Goal: Subscribe to service/newsletter

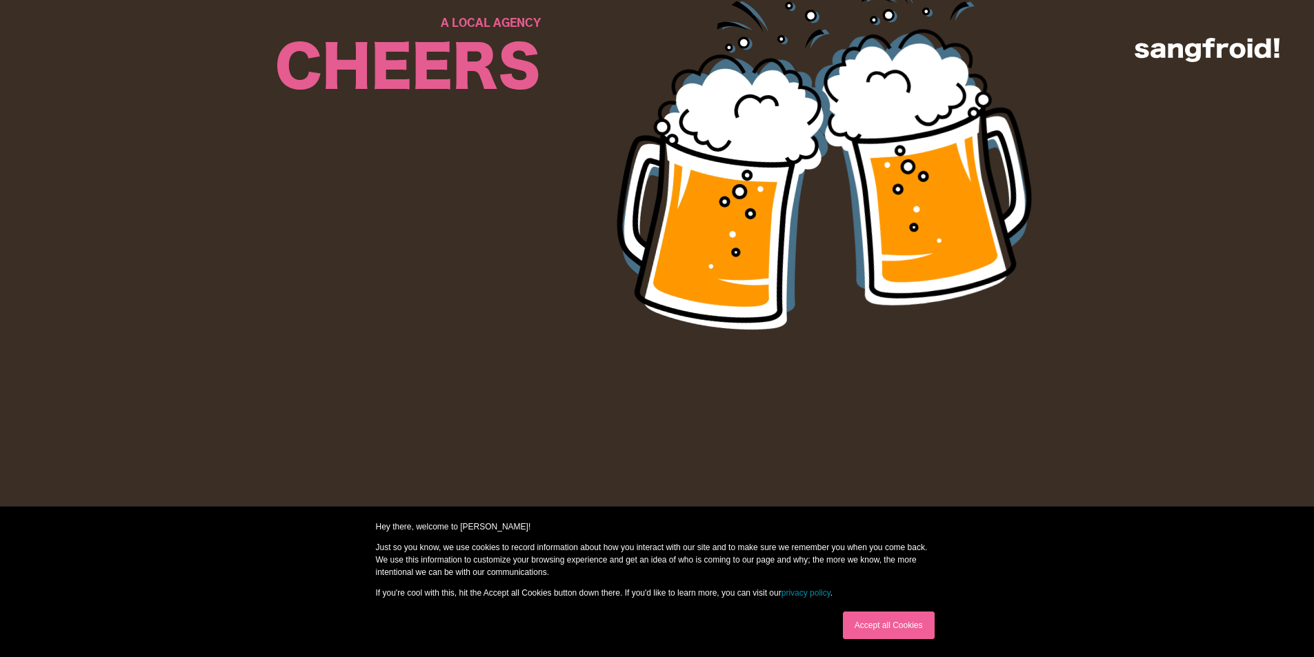
scroll to position [8634, 0]
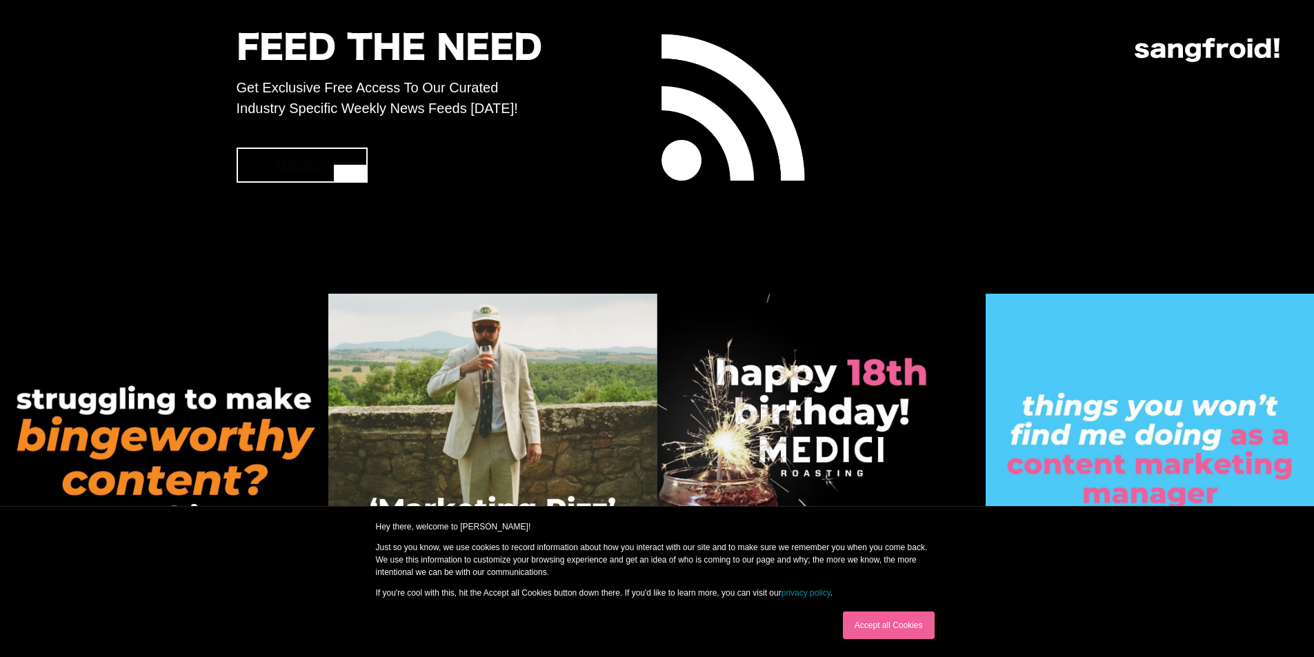
click at [339, 159] on link "FEED ME!" at bounding box center [302, 165] width 131 height 35
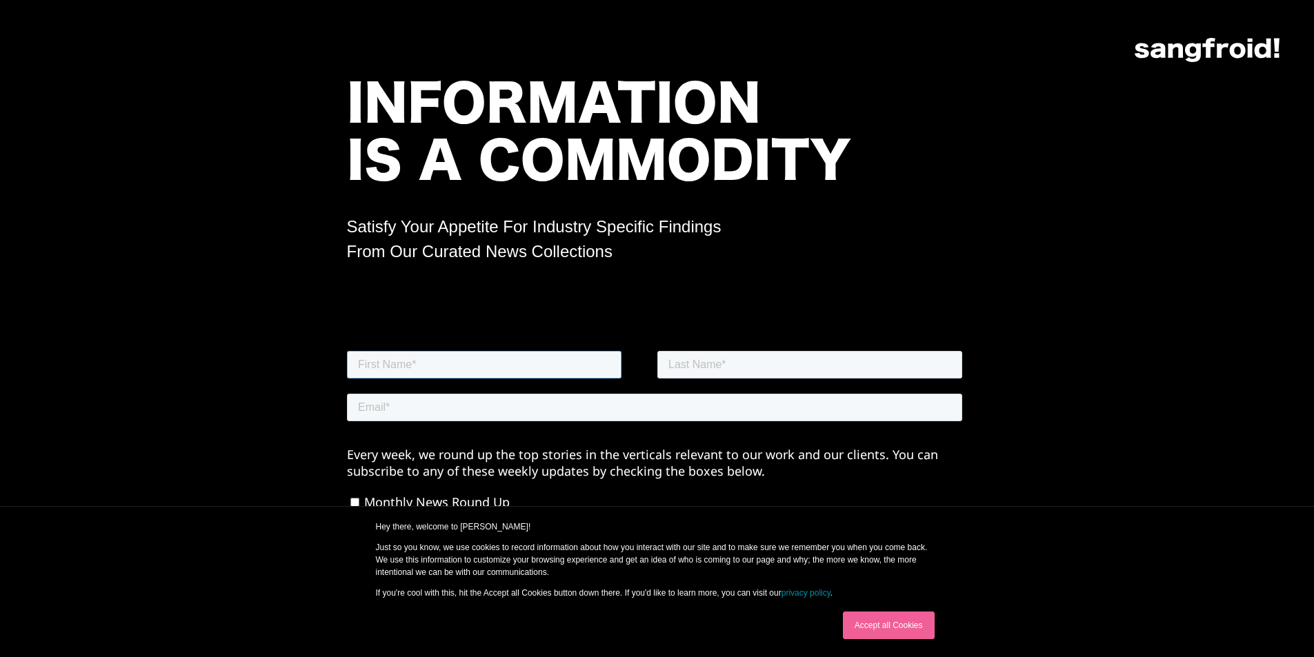
click at [414, 366] on input "text" at bounding box center [483, 364] width 275 height 28
type input "[PERSON_NAME]"
click at [678, 364] on input "text" at bounding box center [809, 364] width 305 height 28
type input "[PERSON_NAME]"
click at [737, 417] on input "email" at bounding box center [653, 407] width 615 height 28
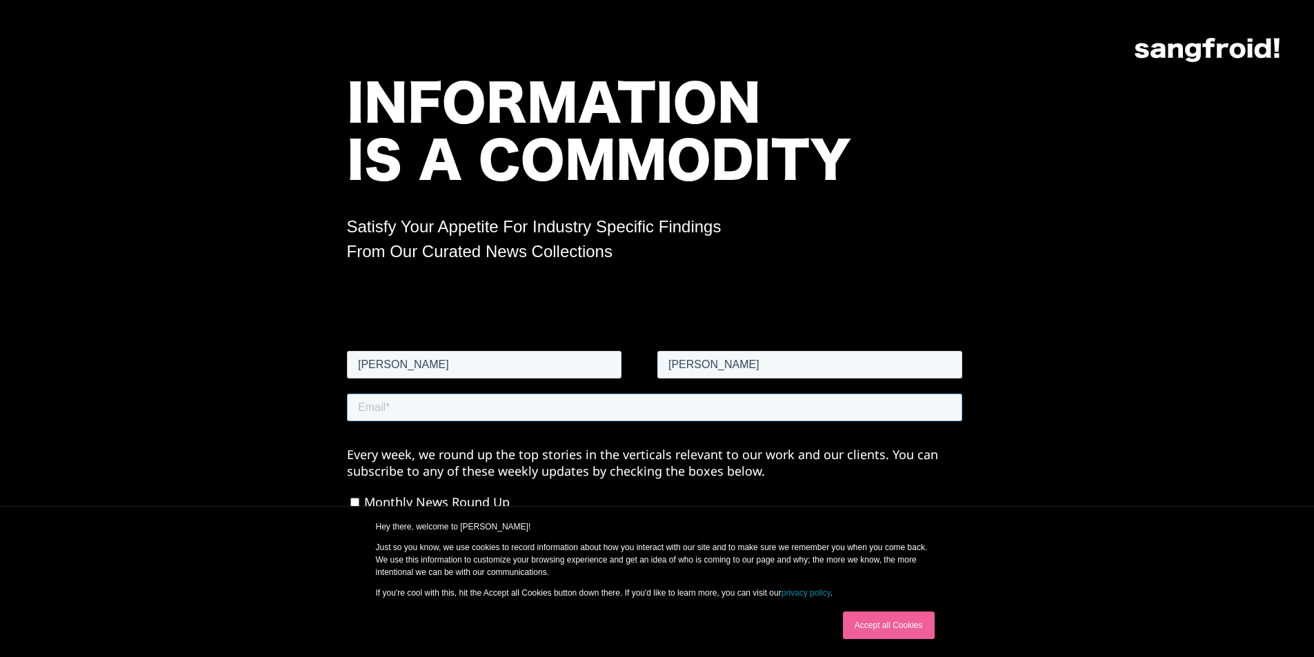
type input "[EMAIL_ADDRESS][DOMAIN_NAME]"
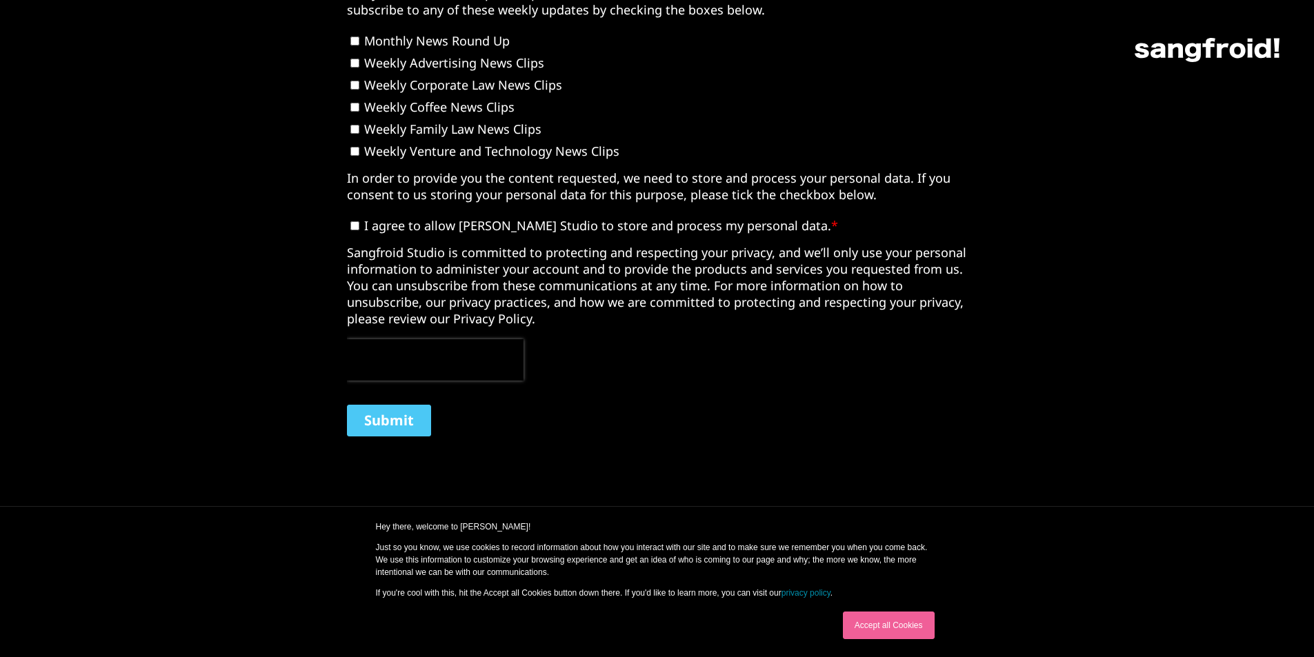
scroll to position [436, 0]
